Goal: Task Accomplishment & Management: Use online tool/utility

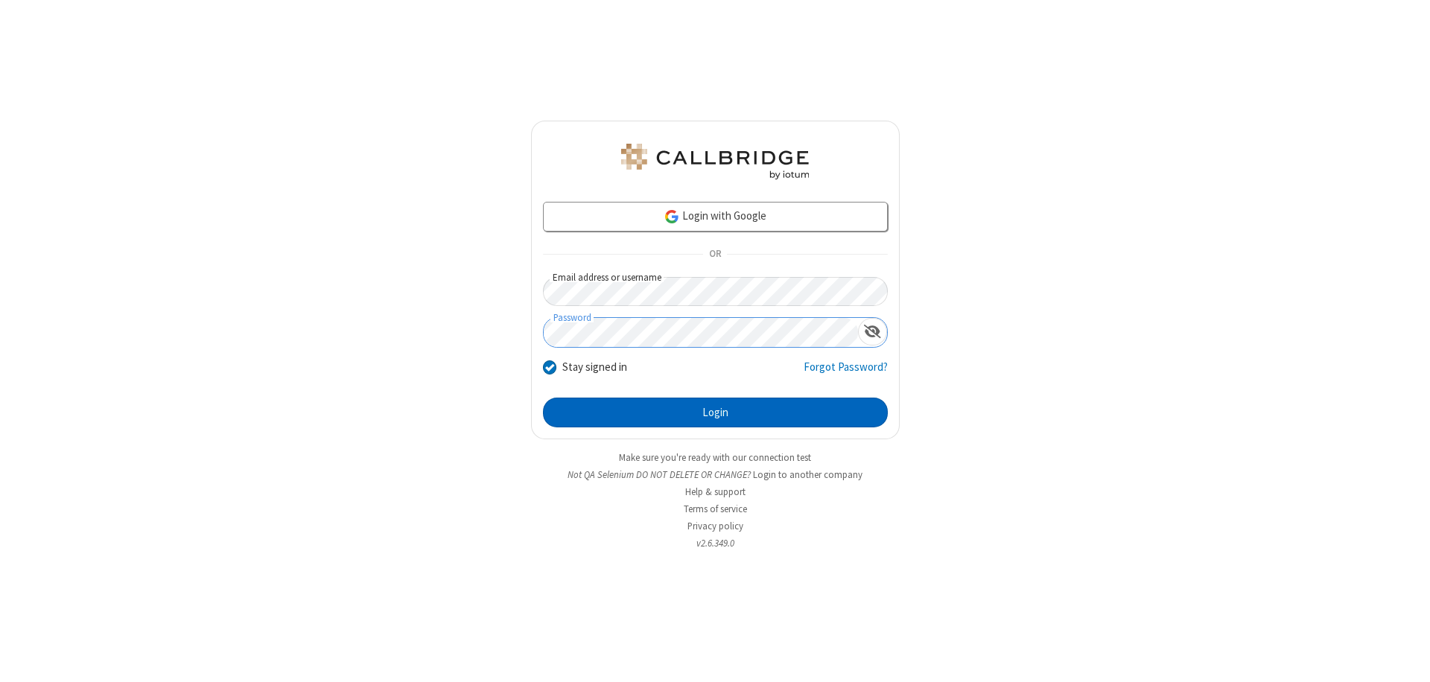
click at [715, 412] on button "Login" at bounding box center [715, 413] width 345 height 30
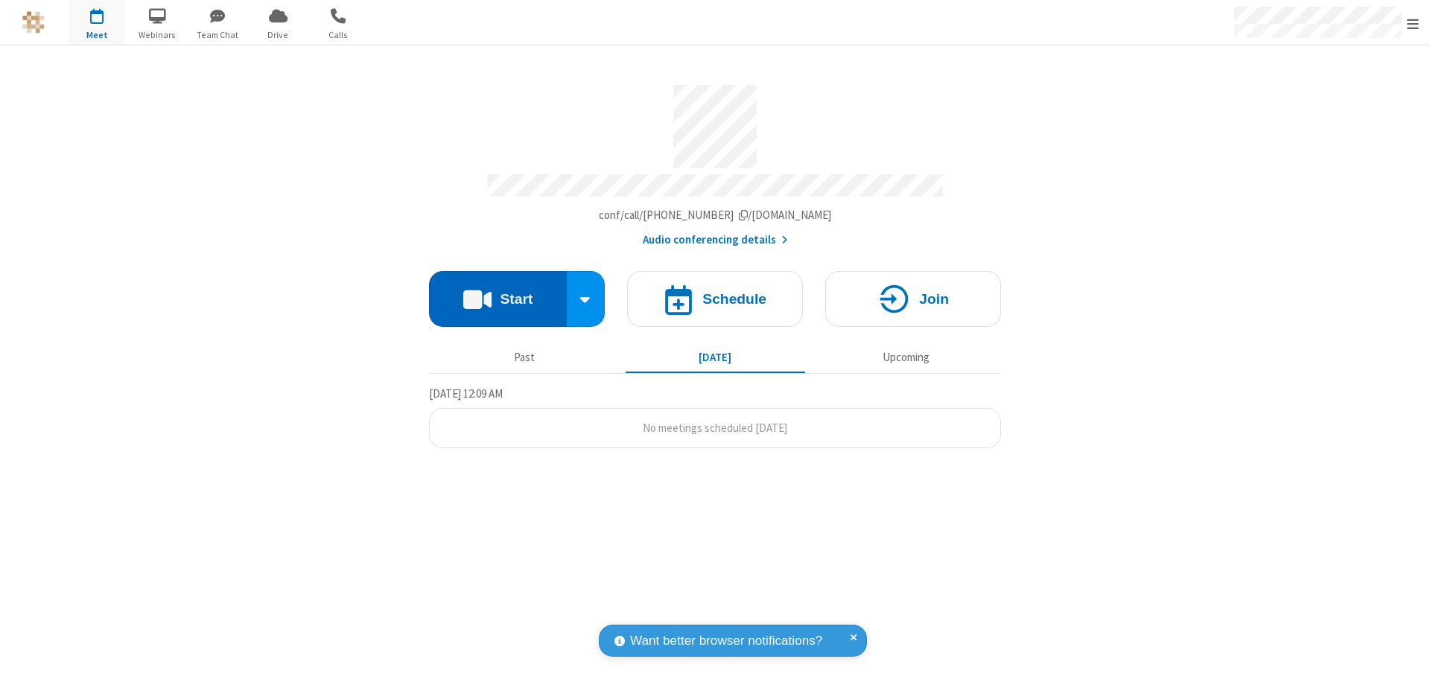
click at [497, 292] on button "Start" at bounding box center [498, 299] width 138 height 56
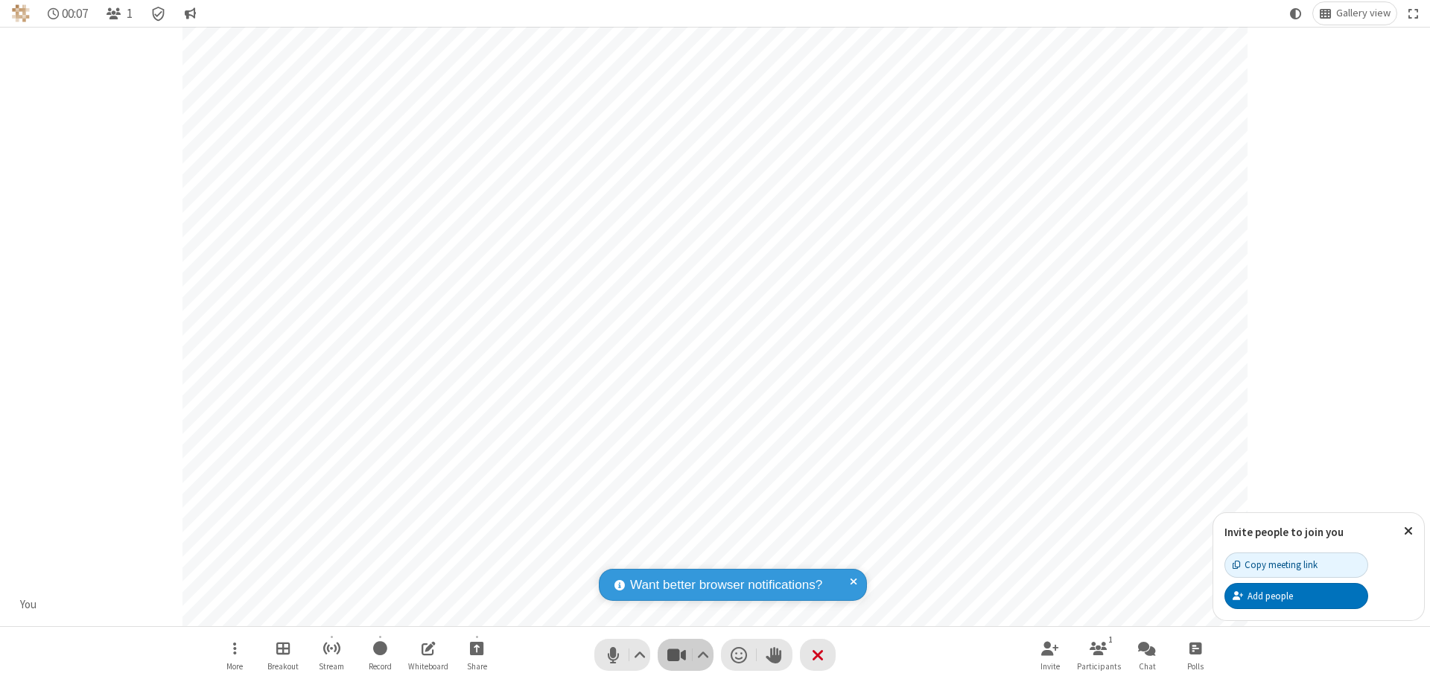
click at [676, 654] on span "Stop video (⌘+Shift+V)" at bounding box center [676, 655] width 22 height 22
click at [676, 654] on span "Start video (⌘+Shift+V)" at bounding box center [676, 655] width 22 height 22
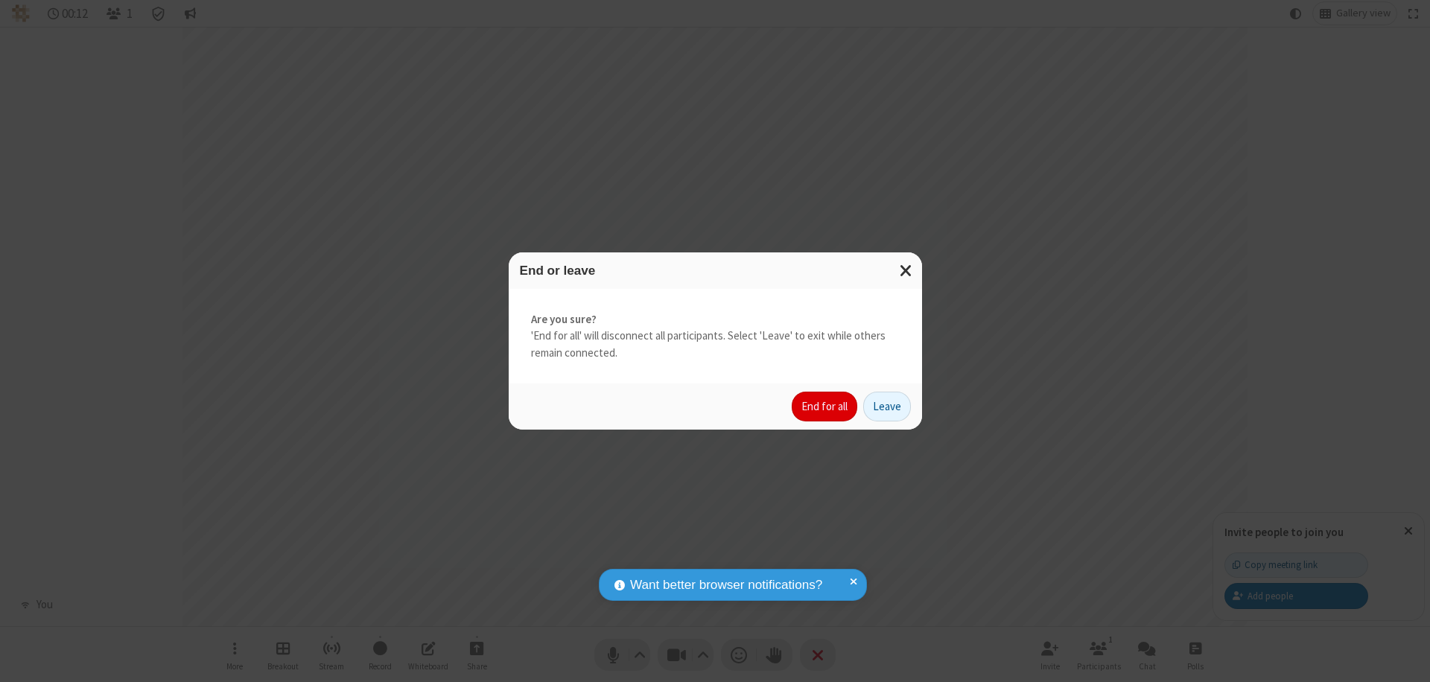
click at [825, 407] on button "End for all" at bounding box center [824, 407] width 66 height 30
